Goal: Information Seeking & Learning: Learn about a topic

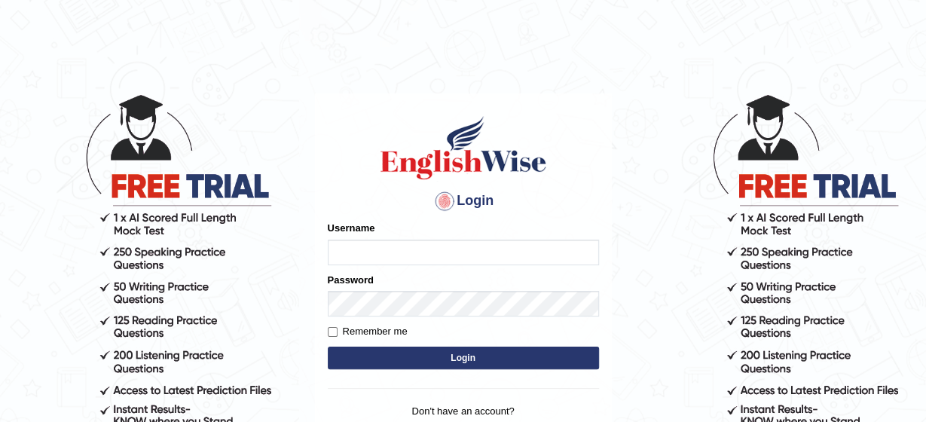
type input "kavya"
click at [456, 353] on button "Login" at bounding box center [463, 358] width 271 height 23
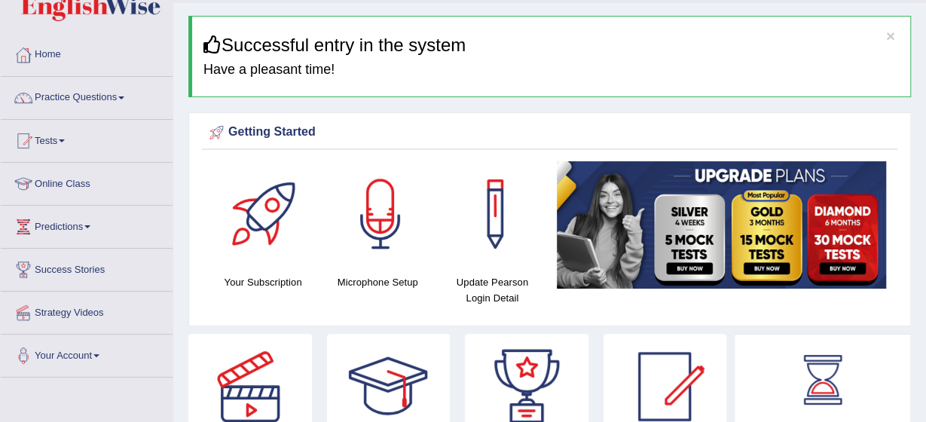
scroll to position [30, 0]
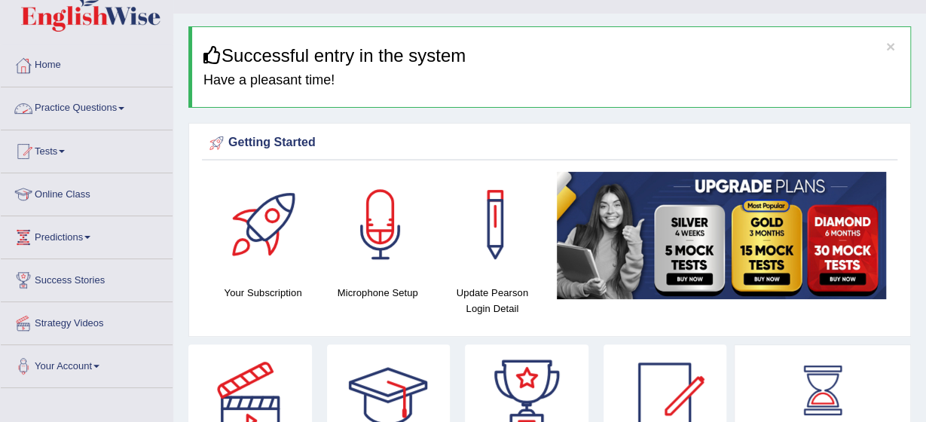
click at [125, 115] on link "Practice Questions" at bounding box center [87, 106] width 172 height 38
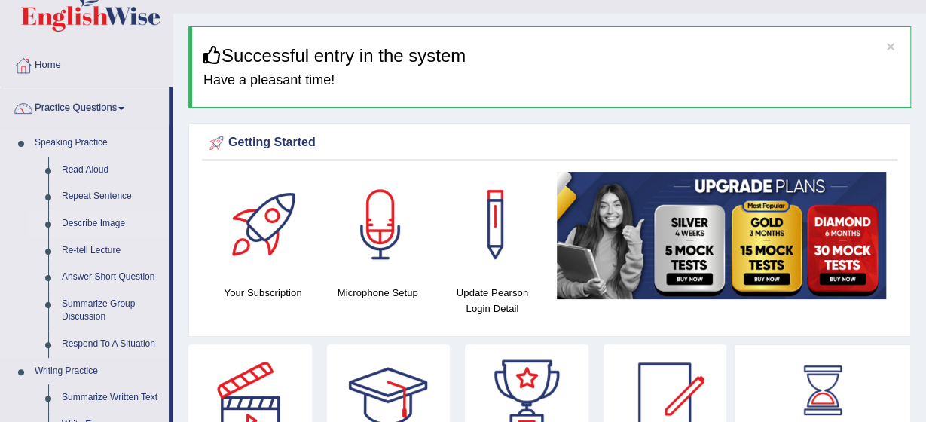
click at [101, 220] on link "Describe Image" at bounding box center [112, 223] width 114 height 27
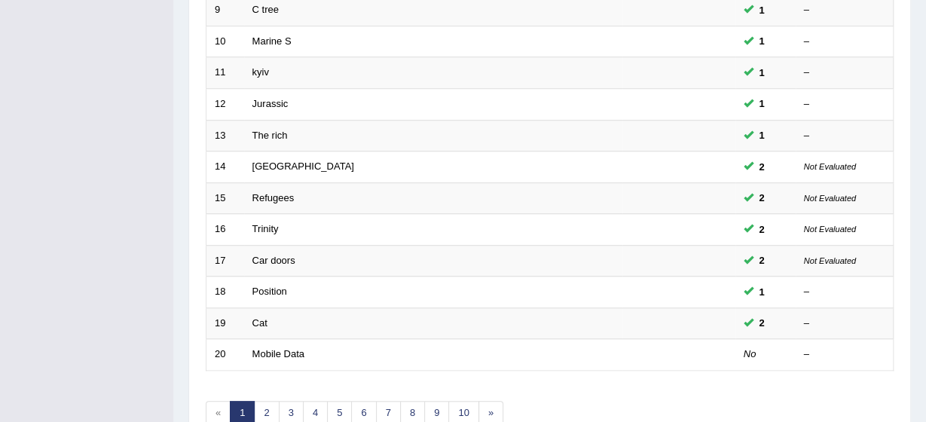
scroll to position [568, 0]
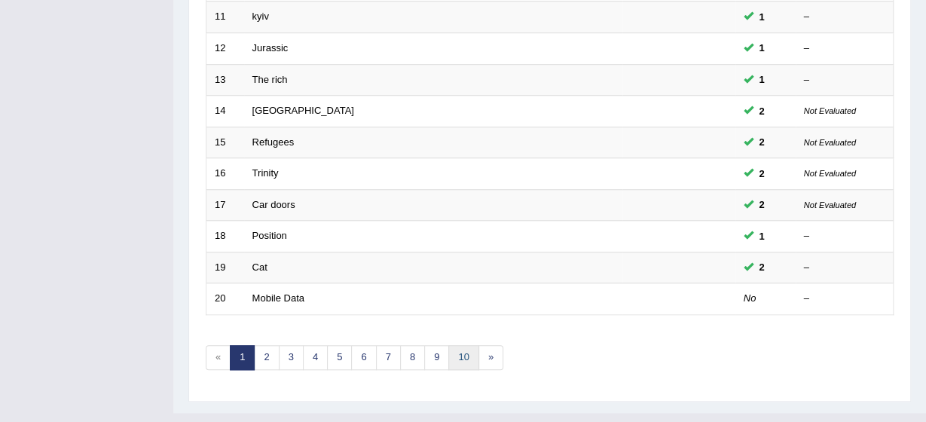
click at [454, 345] on link "10" at bounding box center [463, 357] width 30 height 25
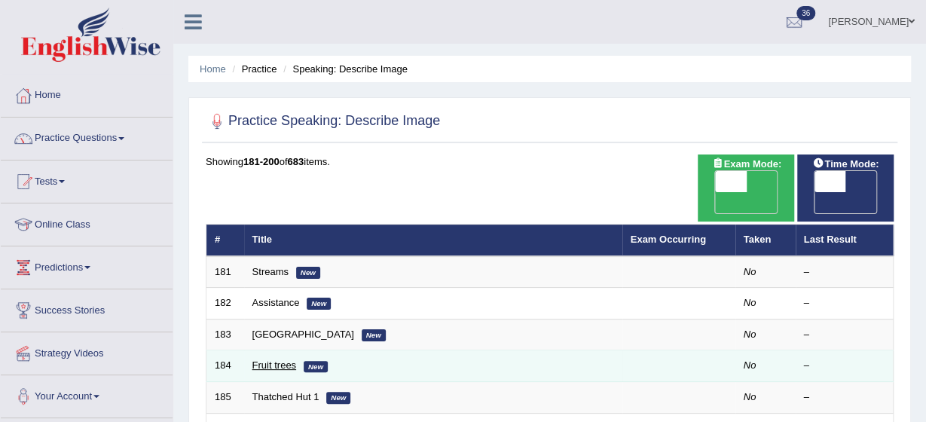
click at [276, 360] on link "Fruit trees" at bounding box center [274, 365] width 44 height 11
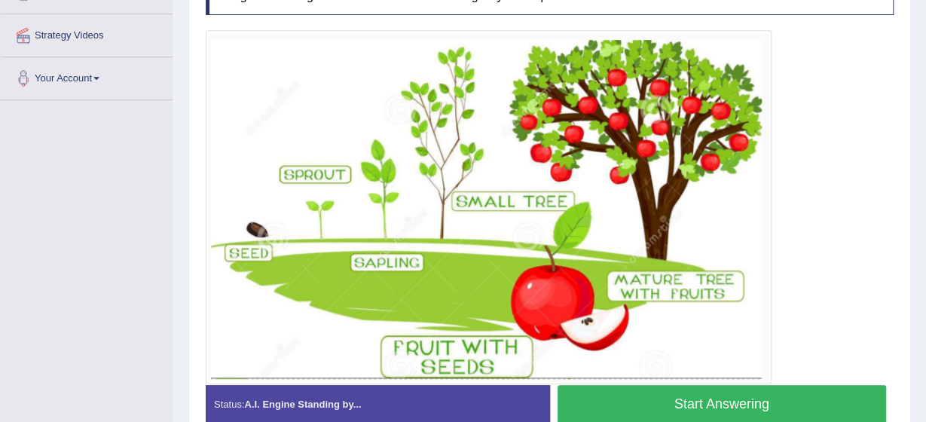
scroll to position [333, 0]
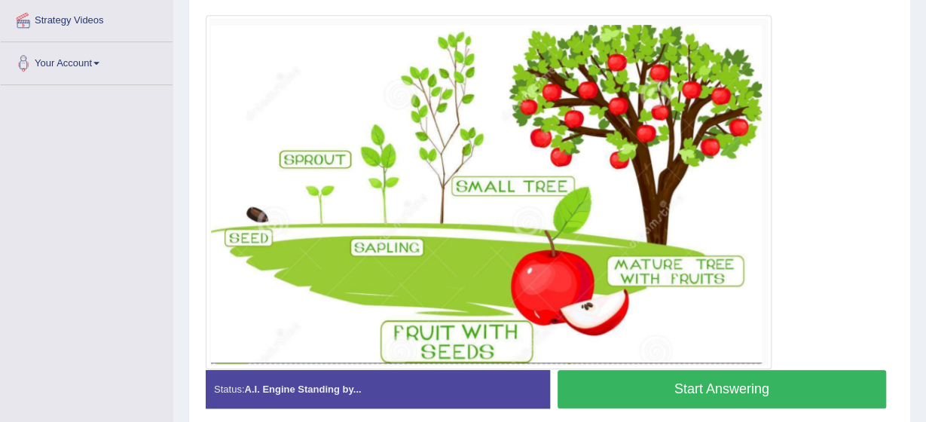
click at [736, 390] on button "Start Answering" at bounding box center [722, 389] width 329 height 38
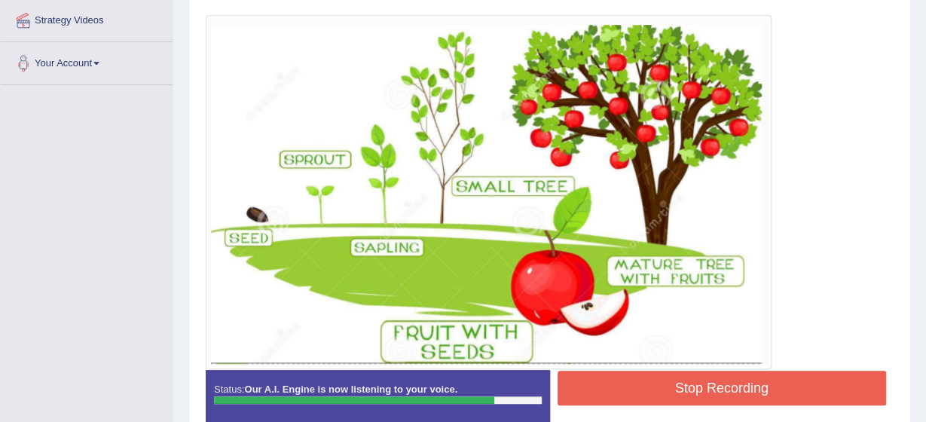
click at [736, 390] on button "Stop Recording" at bounding box center [722, 388] width 329 height 35
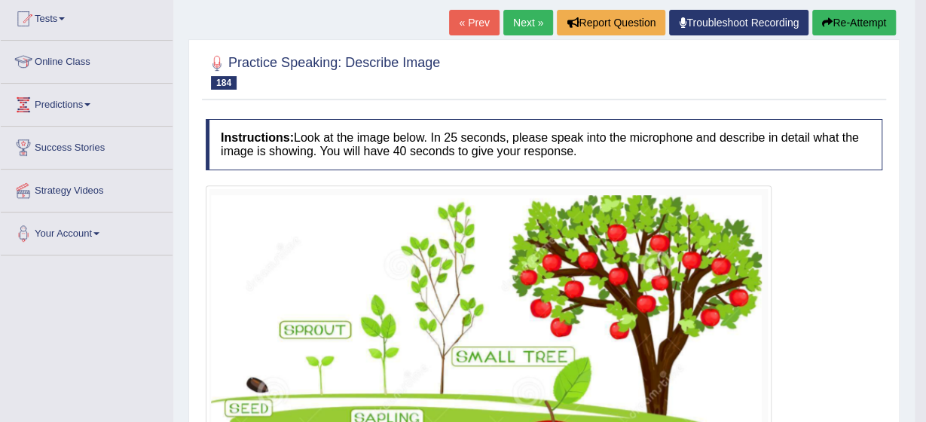
scroll to position [113, 0]
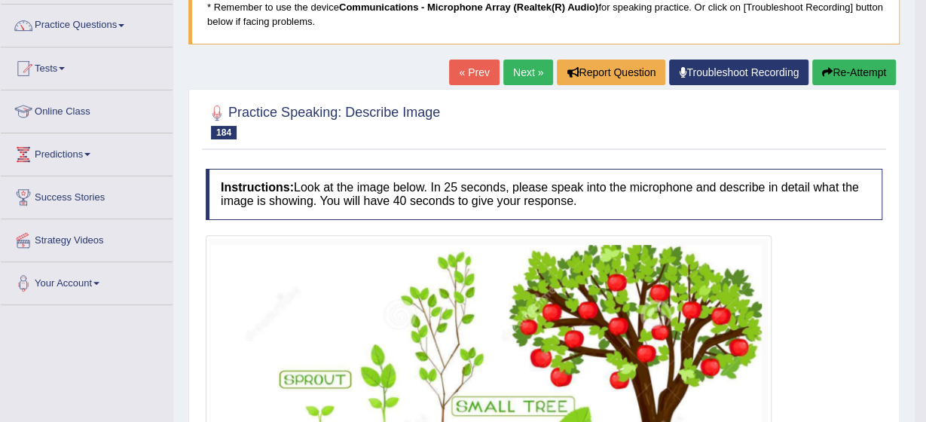
click at [856, 75] on button "Re-Attempt" at bounding box center [854, 73] width 84 height 26
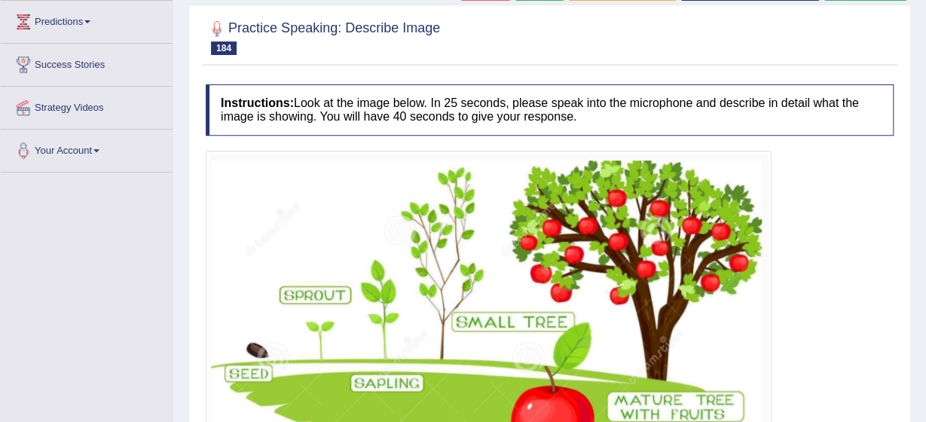
scroll to position [115, 0]
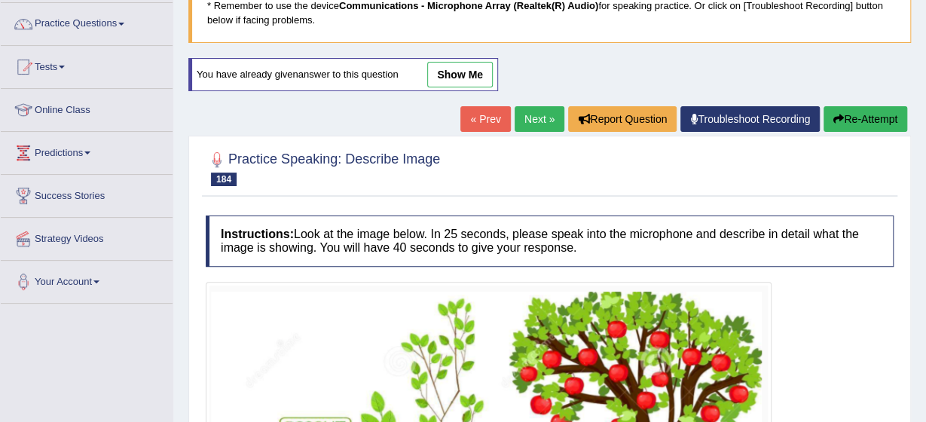
click at [543, 109] on link "Next »" at bounding box center [540, 119] width 50 height 26
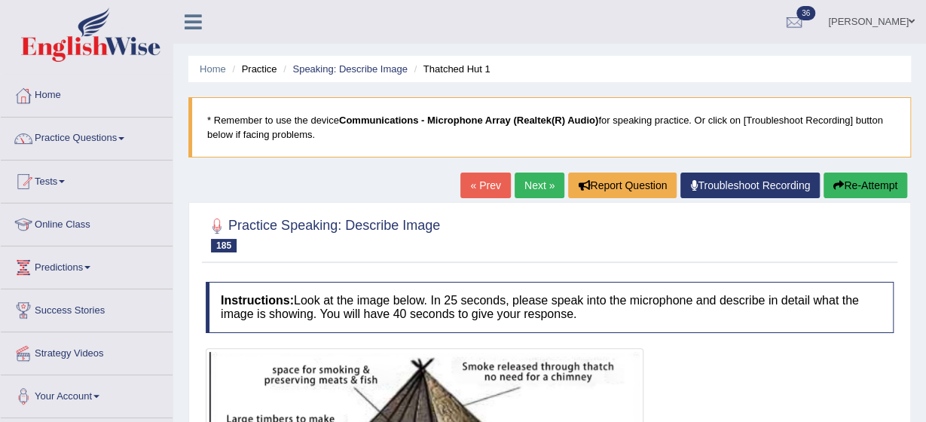
click at [535, 175] on link "Next »" at bounding box center [540, 186] width 50 height 26
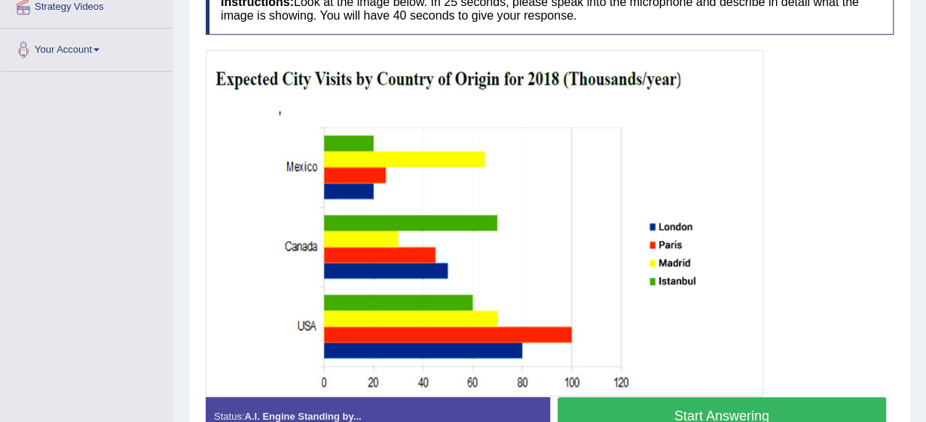
scroll to position [377, 0]
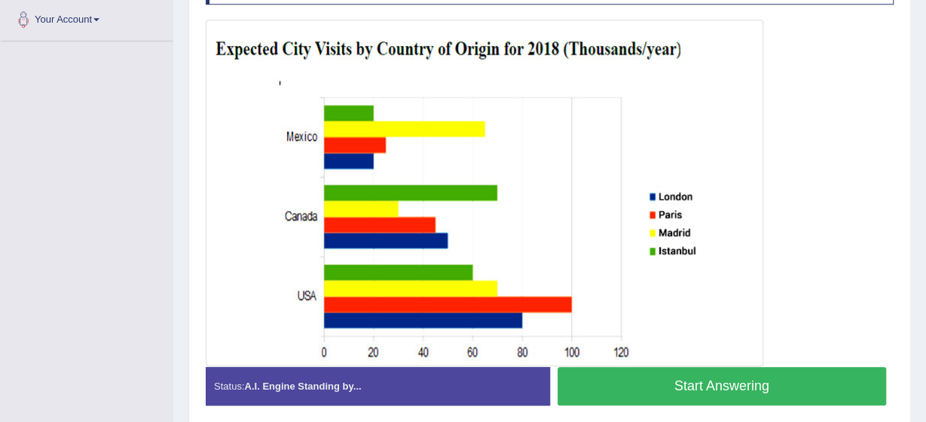
click at [776, 386] on button "Start Answering" at bounding box center [722, 386] width 329 height 38
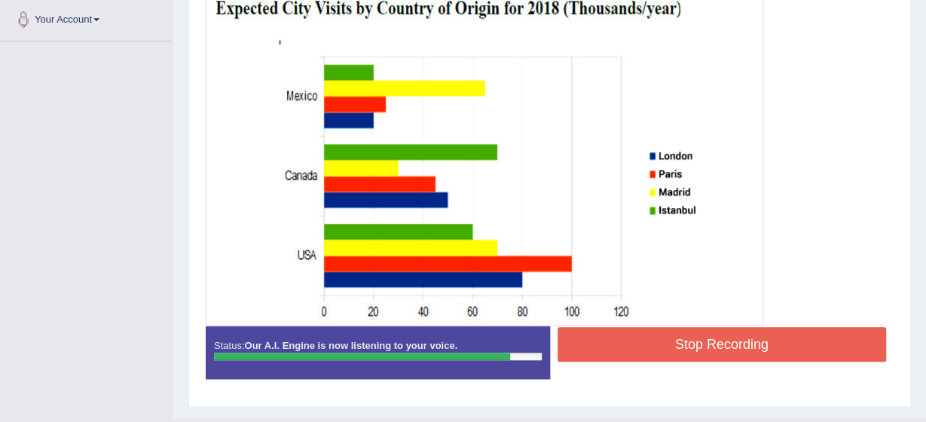
click at [751, 342] on button "Stop Recording" at bounding box center [722, 344] width 329 height 35
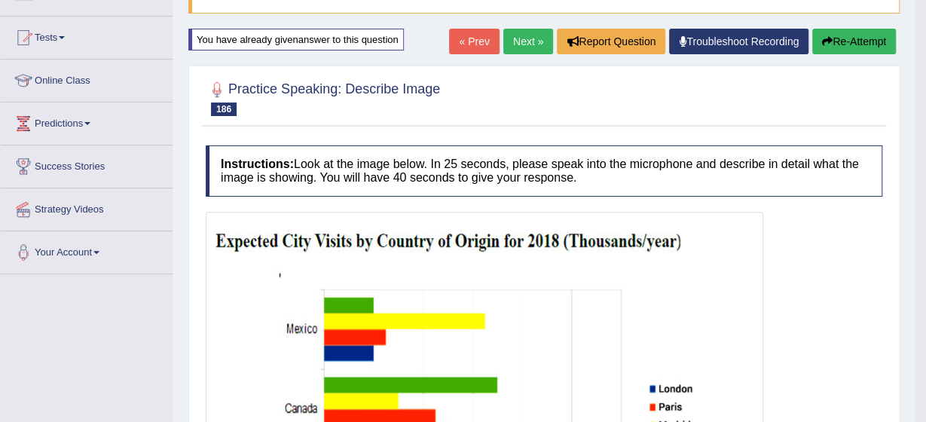
scroll to position [126, 0]
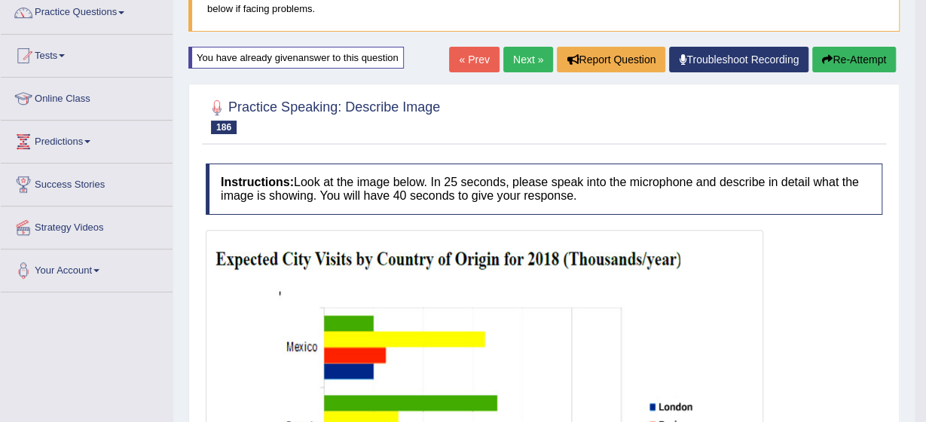
click at [852, 60] on button "Re-Attempt" at bounding box center [854, 60] width 84 height 26
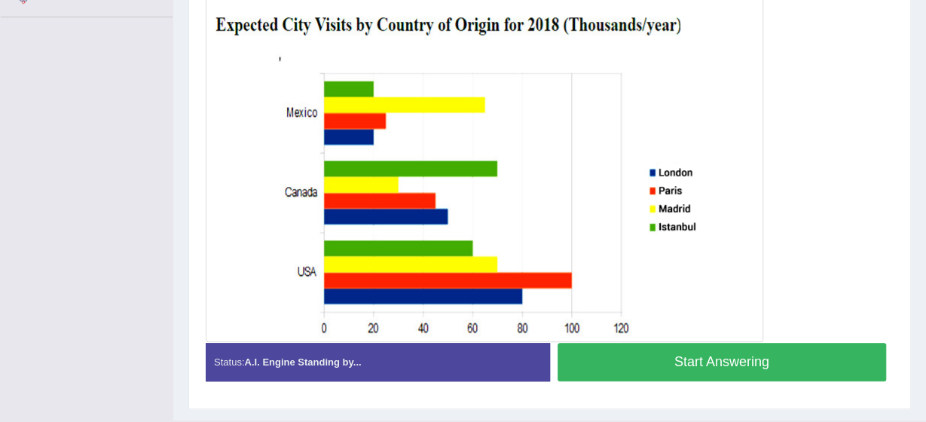
scroll to position [401, 0]
click at [760, 352] on button "Start Answering" at bounding box center [722, 362] width 329 height 38
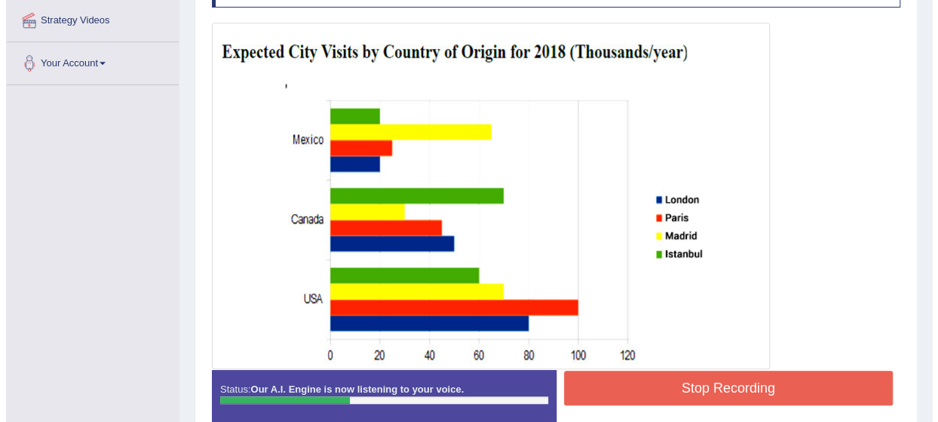
scroll to position [341, 0]
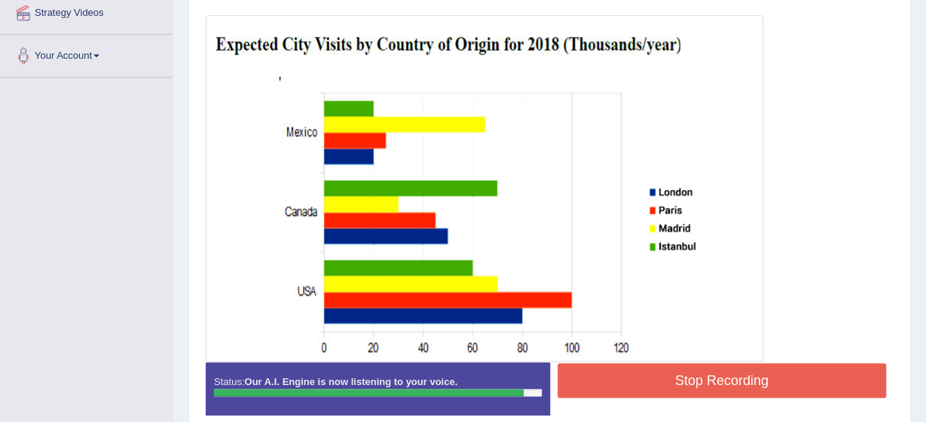
click at [790, 382] on button "Stop Recording" at bounding box center [722, 380] width 329 height 35
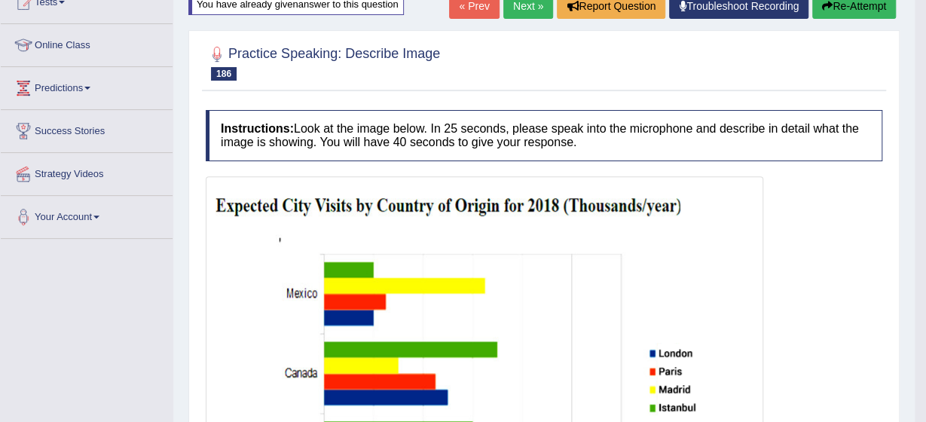
scroll to position [170, 0]
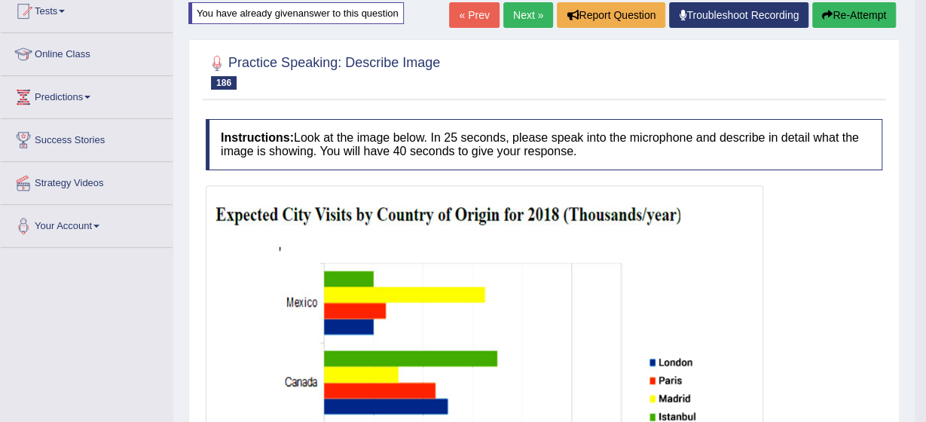
click at [524, 4] on link "Next »" at bounding box center [528, 15] width 50 height 26
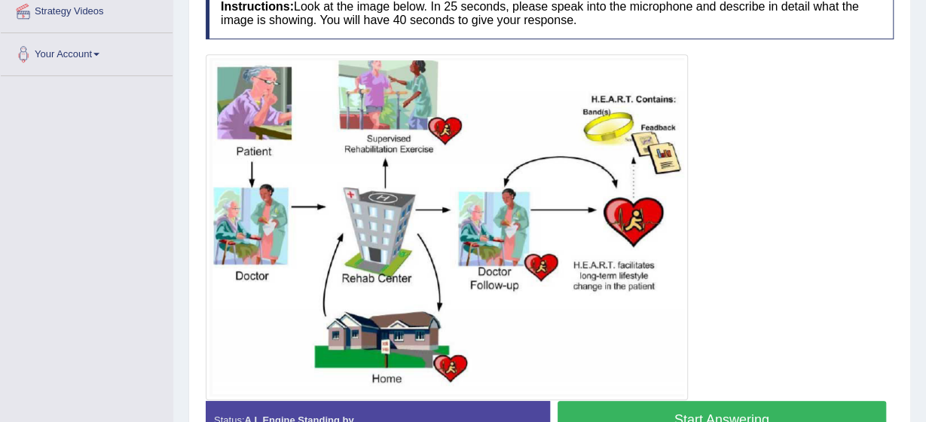
scroll to position [353, 0]
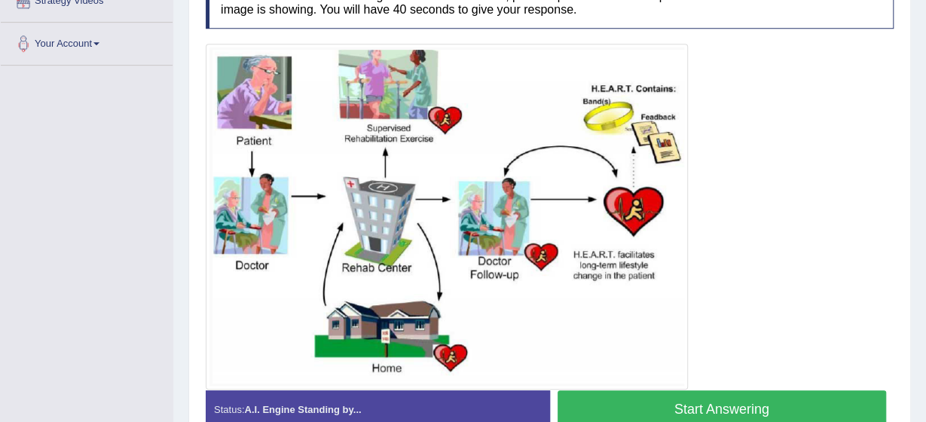
click at [765, 396] on button "Start Answering" at bounding box center [722, 409] width 329 height 38
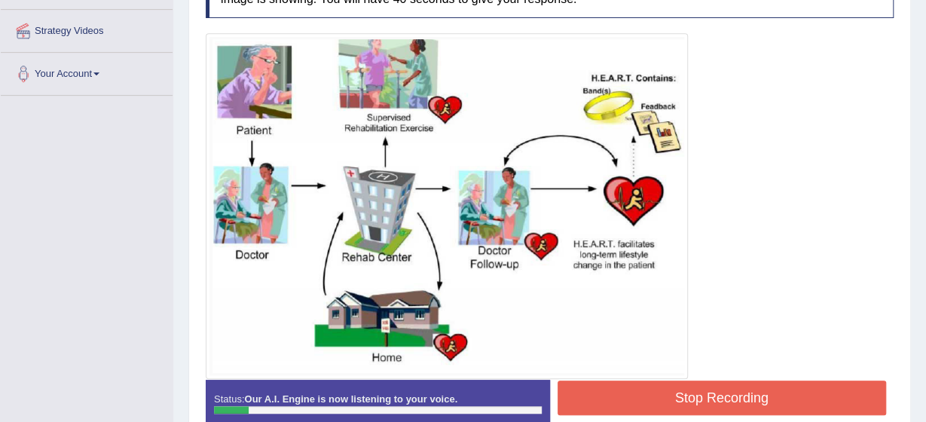
scroll to position [292, 0]
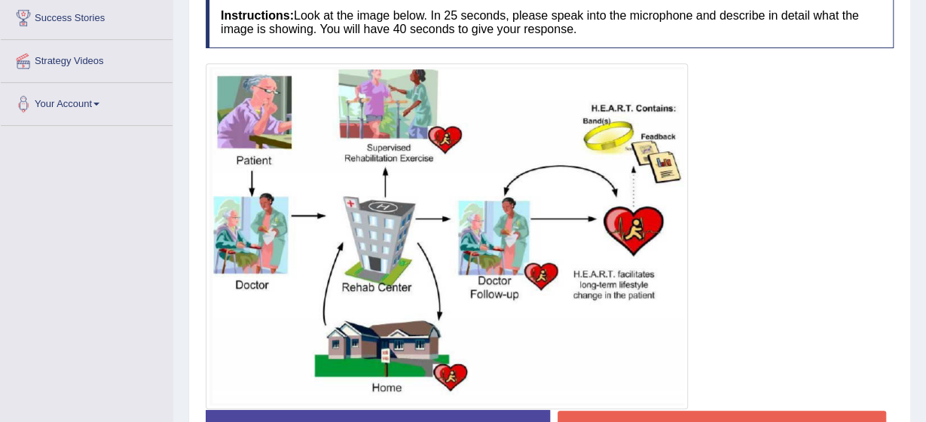
click at [809, 415] on button "Stop Recording" at bounding box center [722, 428] width 329 height 35
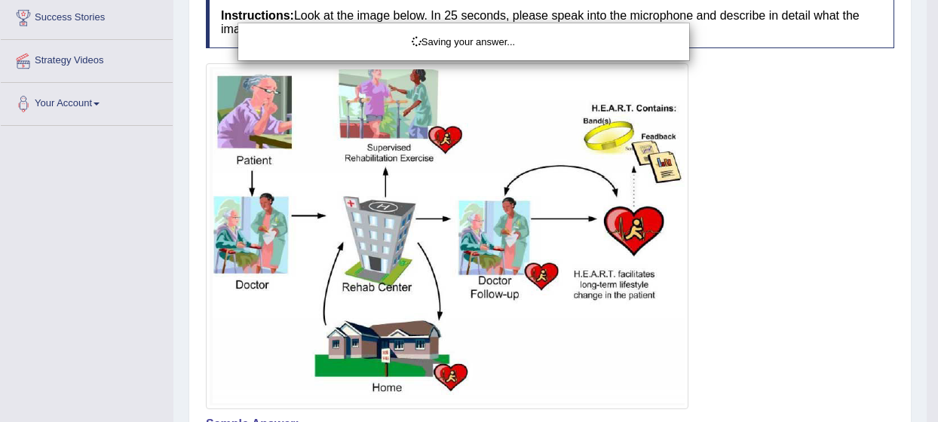
click at [926, 407] on div "Saving your answer..." at bounding box center [469, 211] width 938 height 422
click at [926, 414] on div "Saving your answer..." at bounding box center [469, 211] width 938 height 422
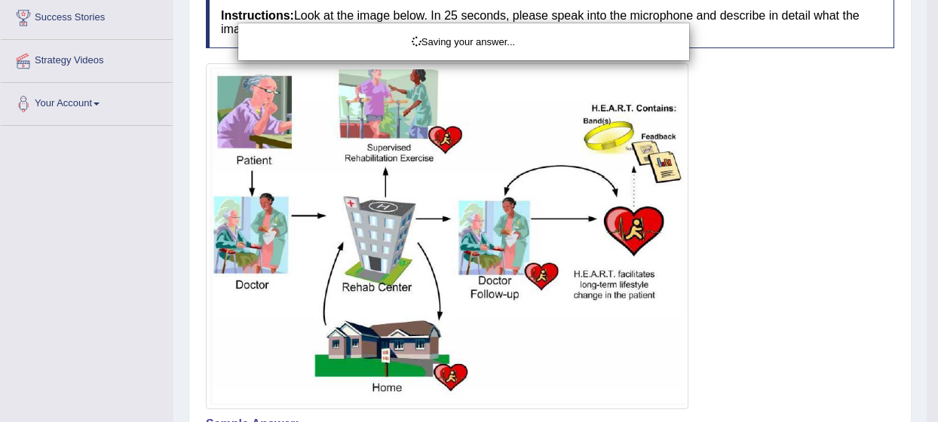
click at [926, 414] on div "Saving your answer..." at bounding box center [469, 211] width 938 height 422
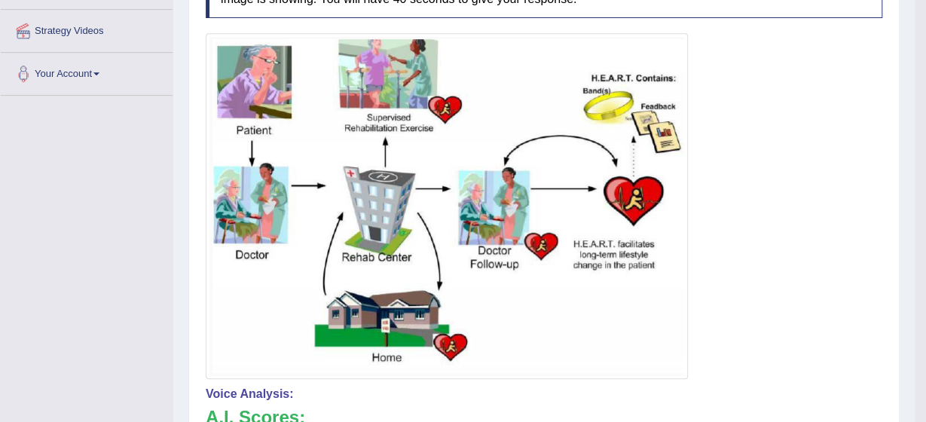
scroll to position [213, 0]
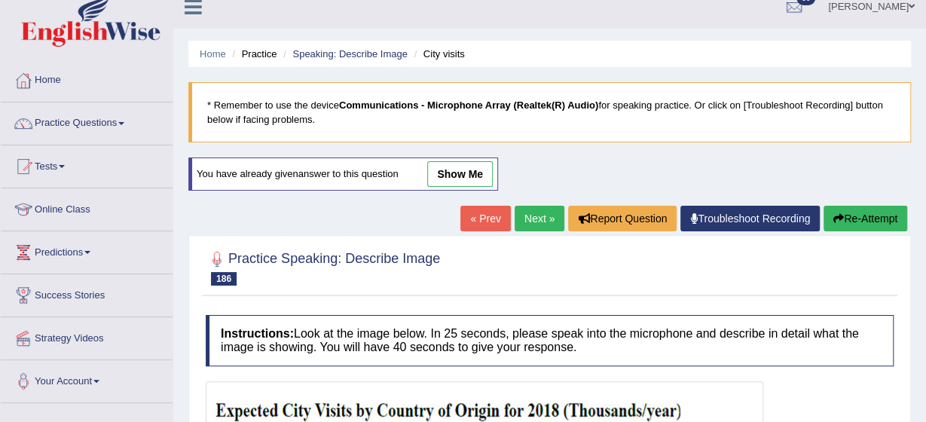
scroll to position [6, 0]
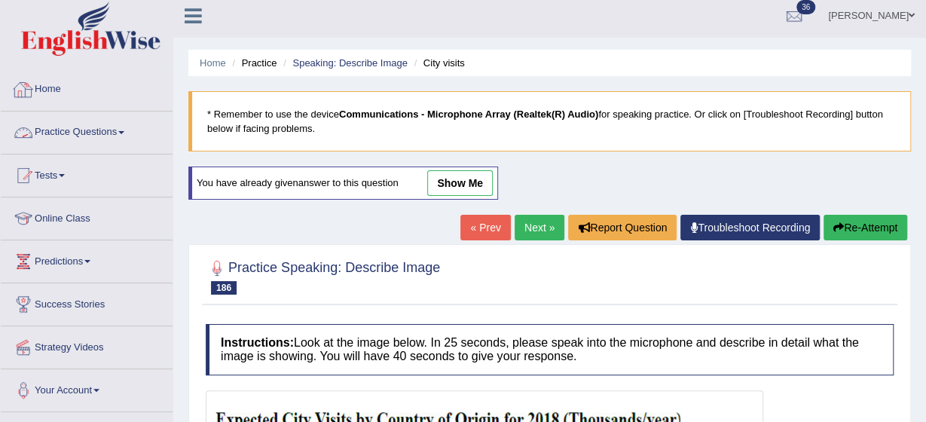
click at [116, 130] on link "Practice Questions" at bounding box center [87, 131] width 172 height 38
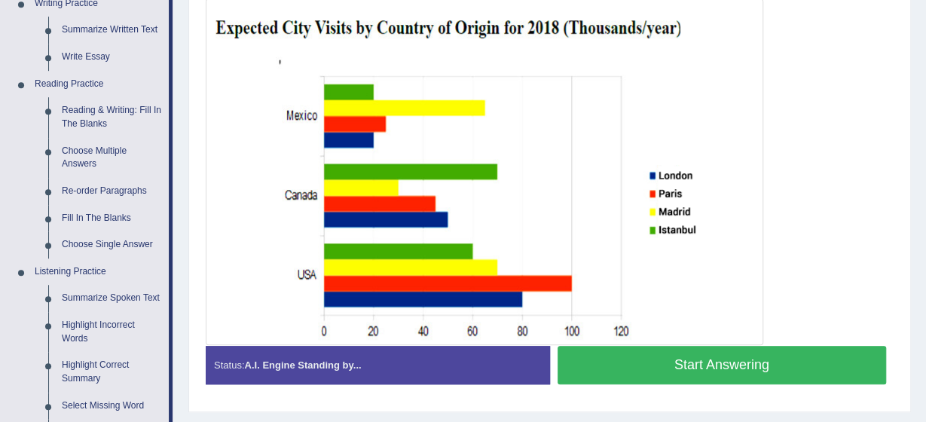
scroll to position [428, 0]
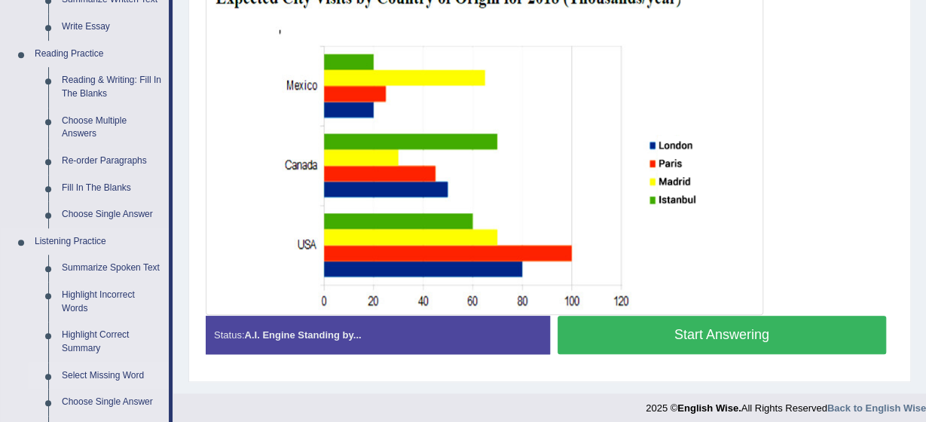
click at [79, 369] on link "Select Missing Word" at bounding box center [112, 376] width 114 height 27
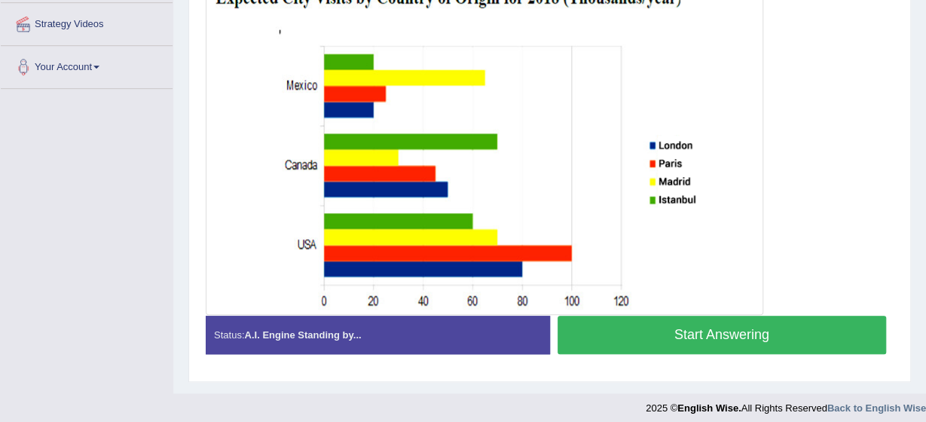
scroll to position [283, 0]
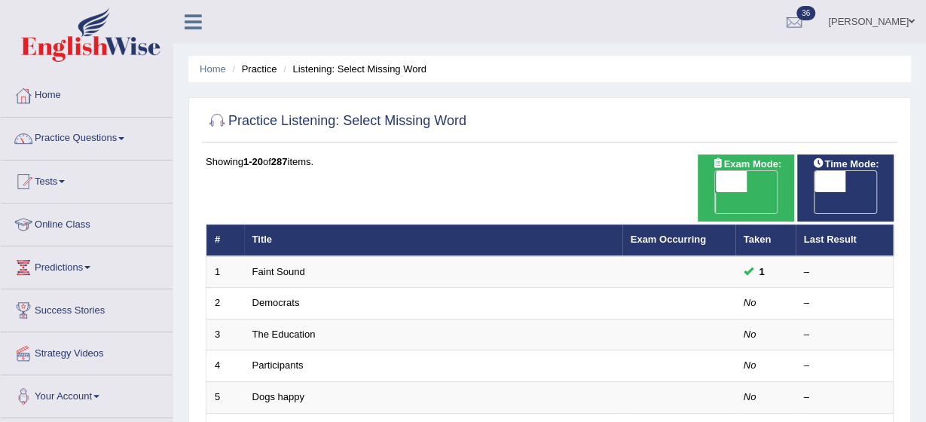
click at [283, 329] on link "The Education" at bounding box center [283, 334] width 63 height 11
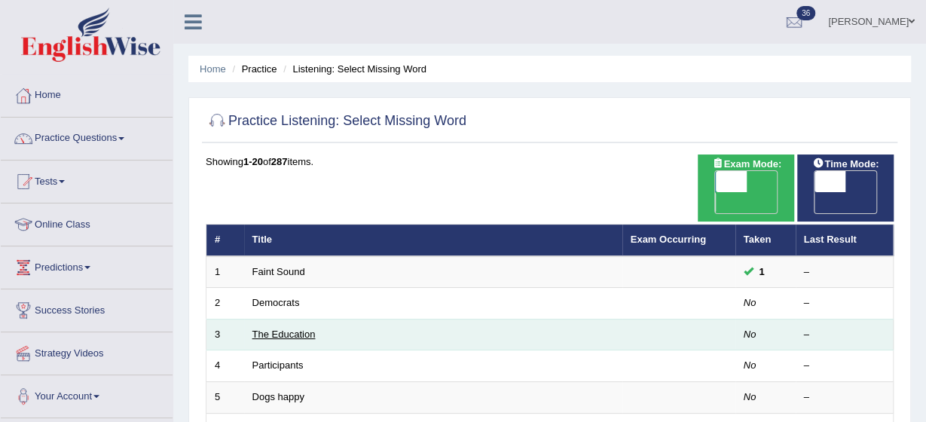
drag, startPoint x: 0, startPoint y: 0, endPoint x: 283, endPoint y: 310, distance: 419.8
click at [283, 329] on link "The Education" at bounding box center [283, 334] width 63 height 11
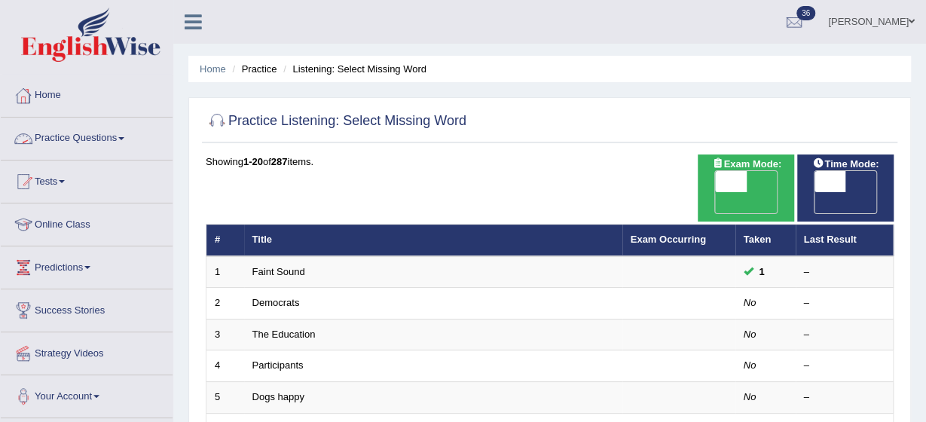
click at [112, 123] on link "Practice Questions" at bounding box center [87, 137] width 172 height 38
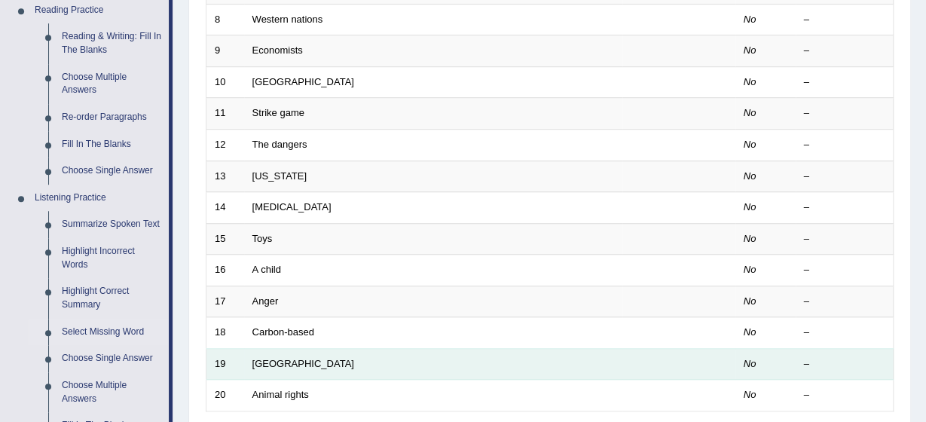
scroll to position [482, 0]
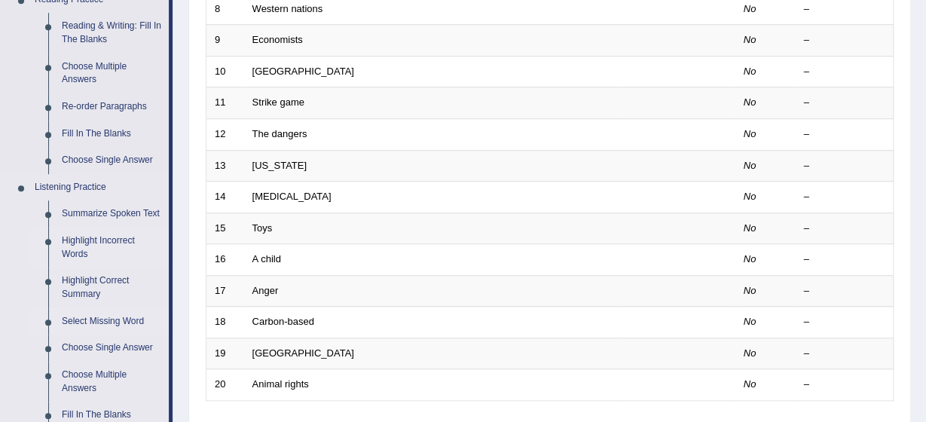
click at [78, 246] on link "Highlight Incorrect Words" at bounding box center [112, 248] width 114 height 40
click at [78, 246] on ul "Home Practice Questions Speaking Practice Read Aloud Repeat Sentence Describe I…" at bounding box center [87, 166] width 172 height 1149
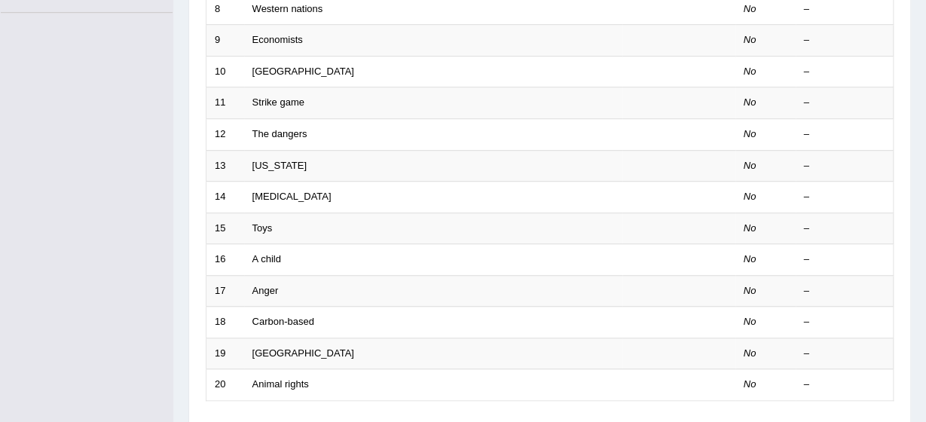
scroll to position [197, 0]
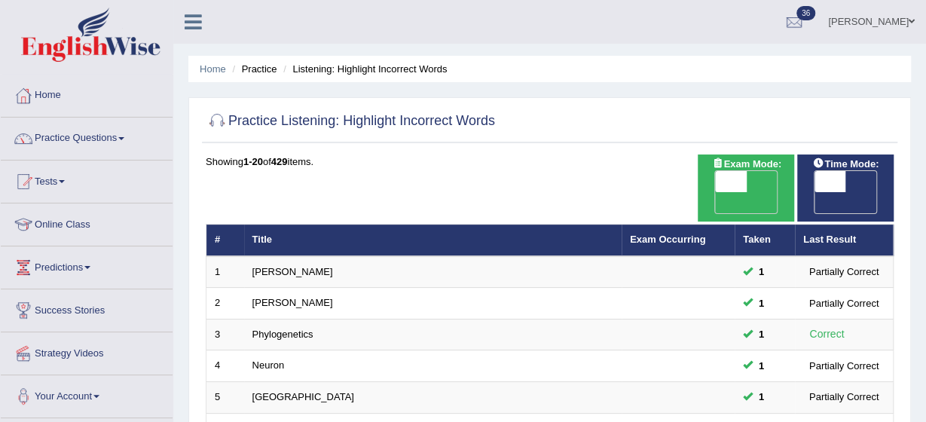
click at [276, 266] on link "[PERSON_NAME]" at bounding box center [292, 271] width 81 height 11
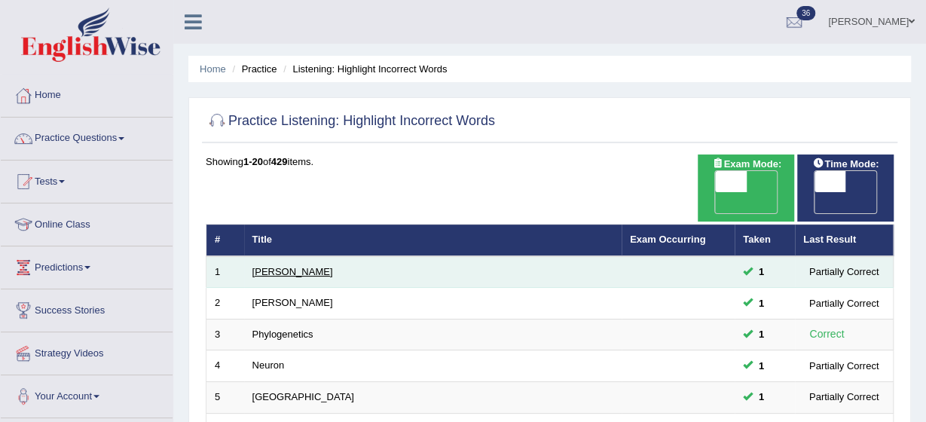
drag, startPoint x: 0, startPoint y: 0, endPoint x: 276, endPoint y: 250, distance: 372.4
click at [276, 266] on link "[PERSON_NAME]" at bounding box center [292, 271] width 81 height 11
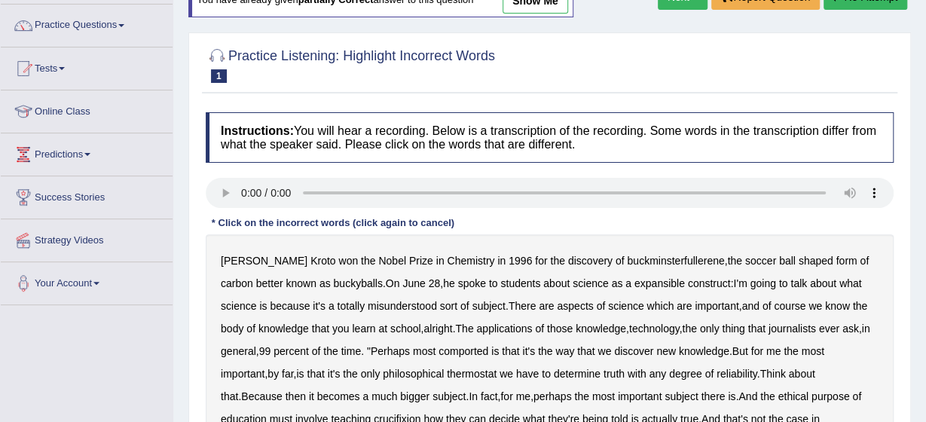
scroll to position [121, 0]
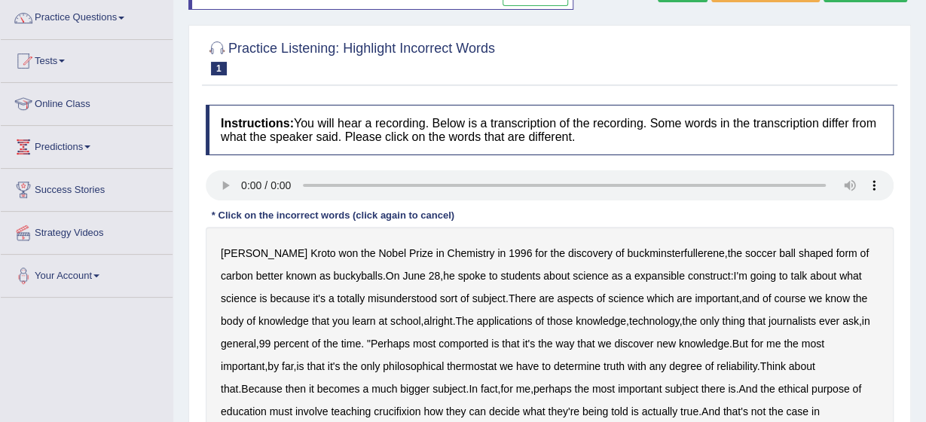
click at [635, 275] on b "expansible" at bounding box center [660, 276] width 50 height 12
click at [470, 341] on b "comported" at bounding box center [464, 344] width 50 height 12
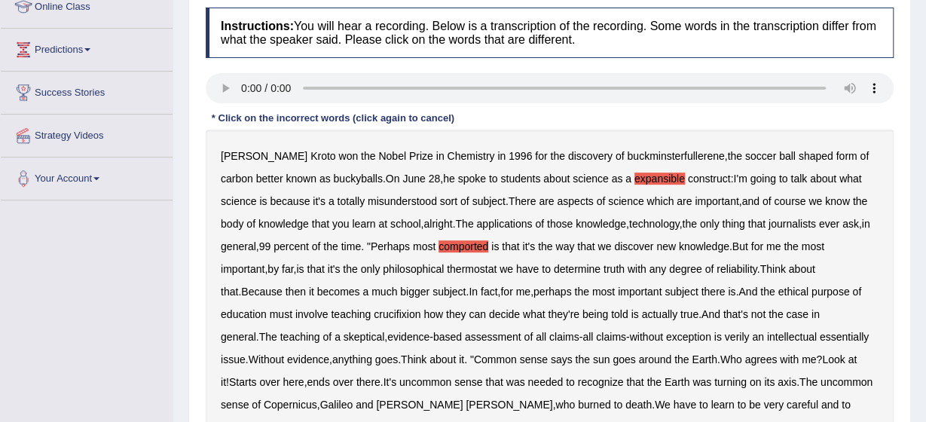
scroll to position [241, 0]
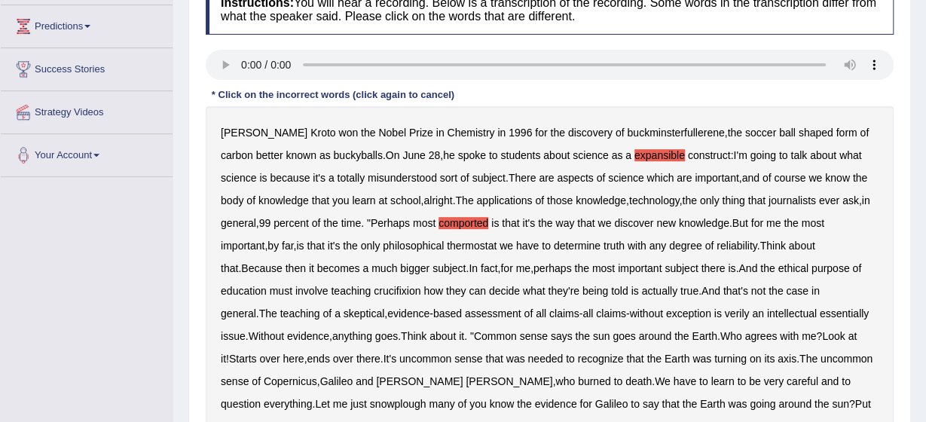
click at [480, 243] on b "thermostat" at bounding box center [472, 246] width 50 height 12
click at [404, 289] on b "crucifixion" at bounding box center [397, 291] width 47 height 12
click at [725, 311] on b "verily" at bounding box center [737, 314] width 25 height 12
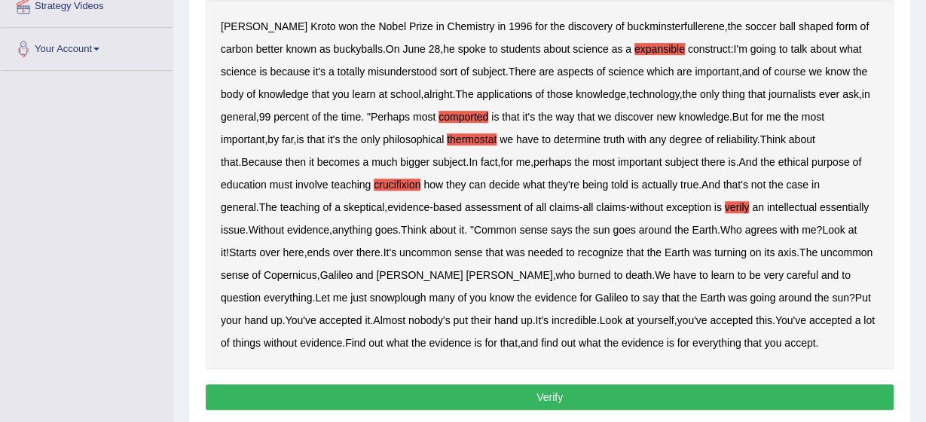
scroll to position [362, 0]
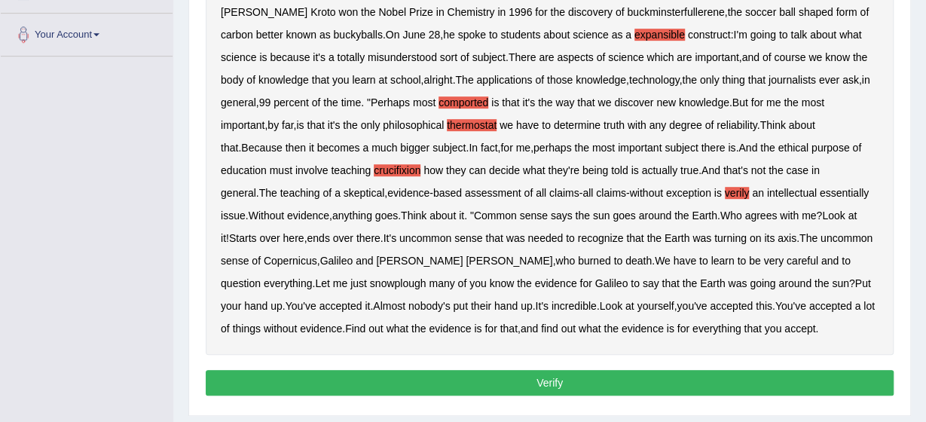
click at [631, 283] on b "to" at bounding box center [635, 283] width 9 height 12
click at [631, 277] on b "to" at bounding box center [635, 283] width 9 height 12
click at [617, 376] on button "Verify" at bounding box center [550, 383] width 688 height 26
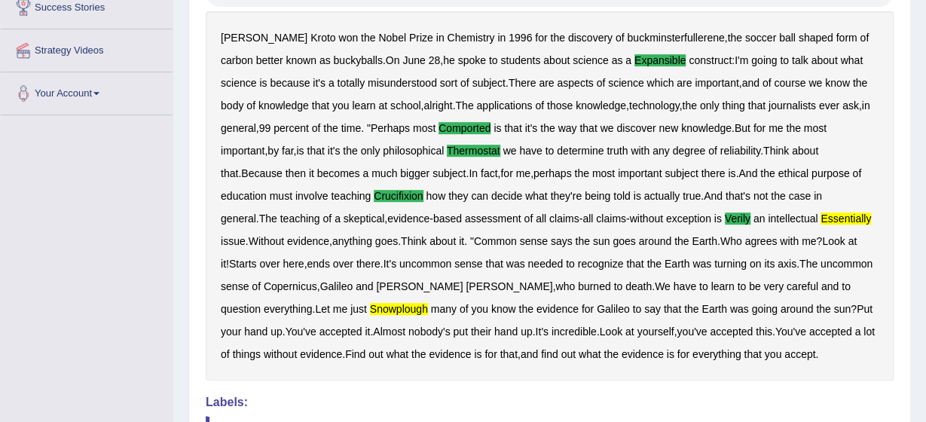
scroll to position [301, 0]
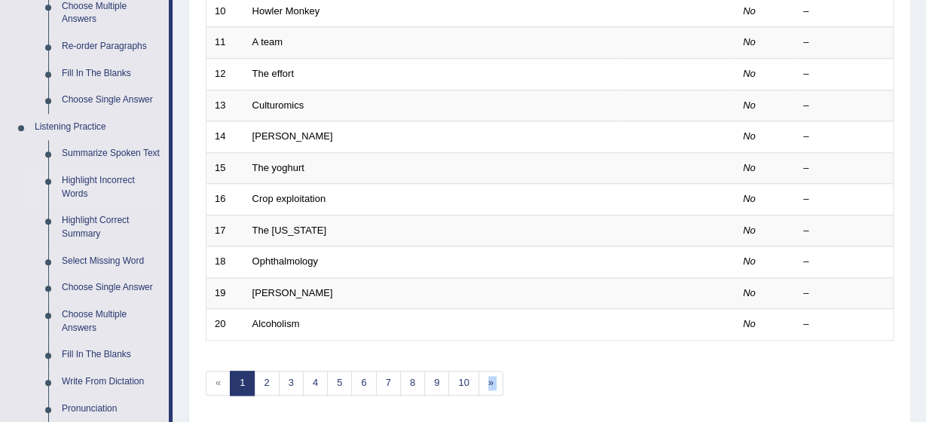
scroll to position [534, 0]
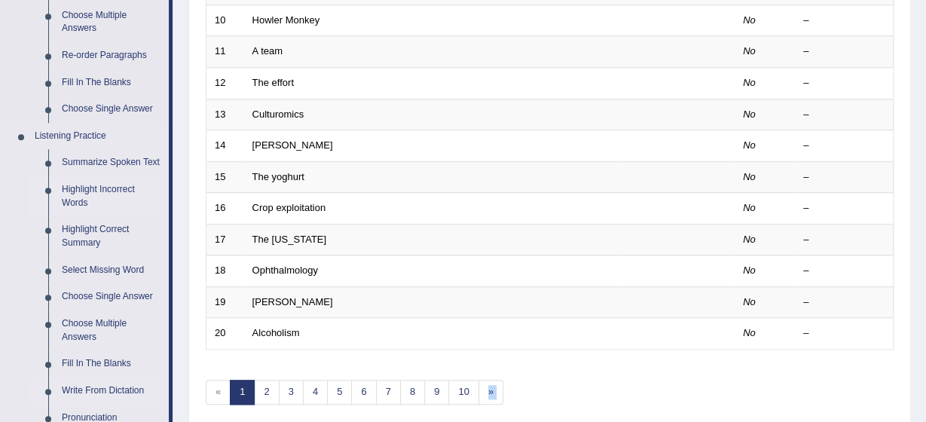
click at [99, 386] on link "Write From Dictation" at bounding box center [112, 391] width 114 height 27
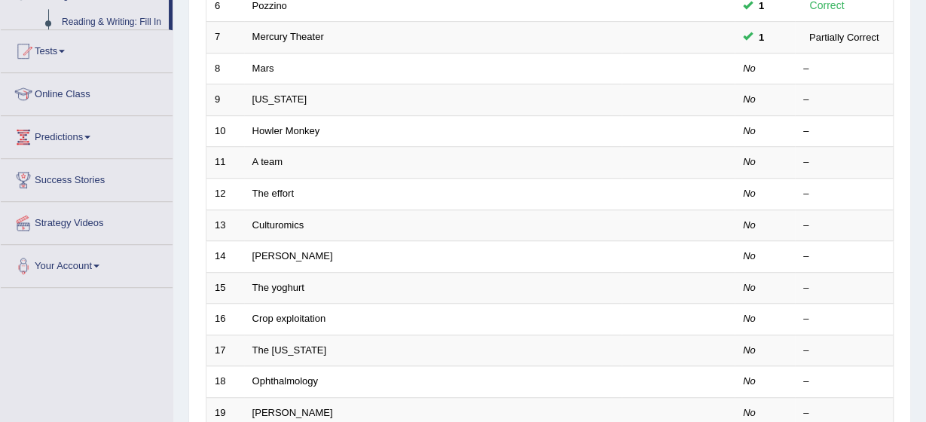
scroll to position [568, 0]
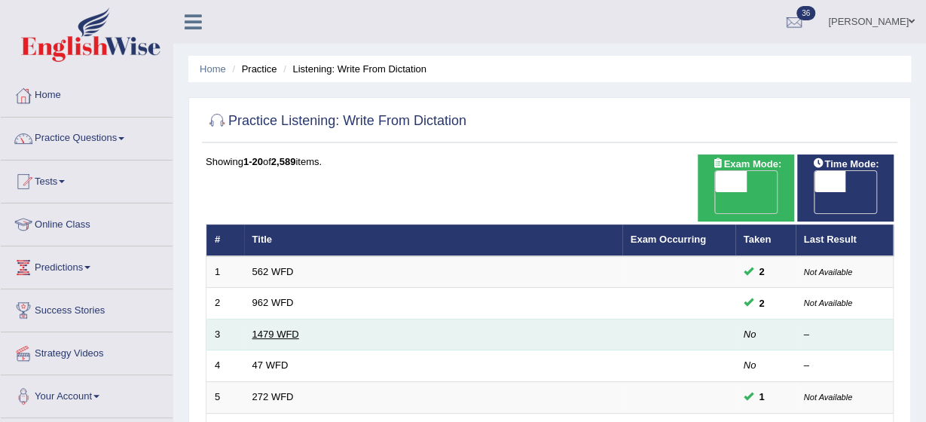
drag, startPoint x: 0, startPoint y: 0, endPoint x: 274, endPoint y: 308, distance: 412.2
click at [274, 329] on link "1479 WFD" at bounding box center [275, 334] width 47 height 11
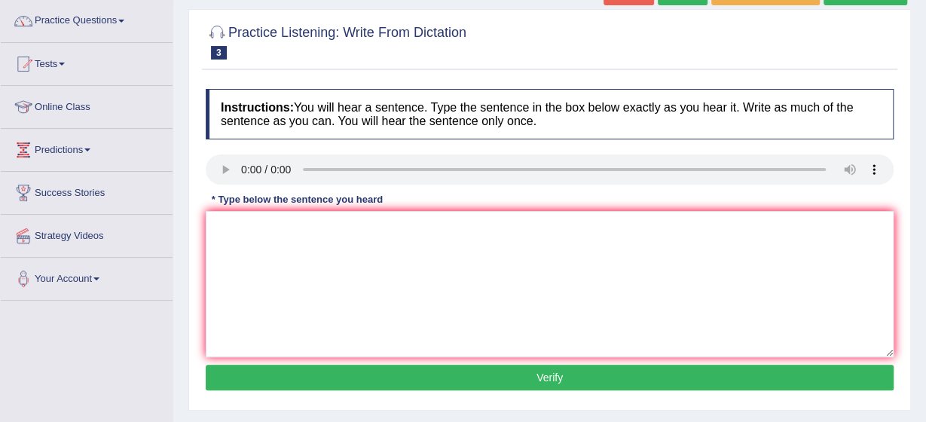
scroll to position [87, 0]
